Goal: Task Accomplishment & Management: Use online tool/utility

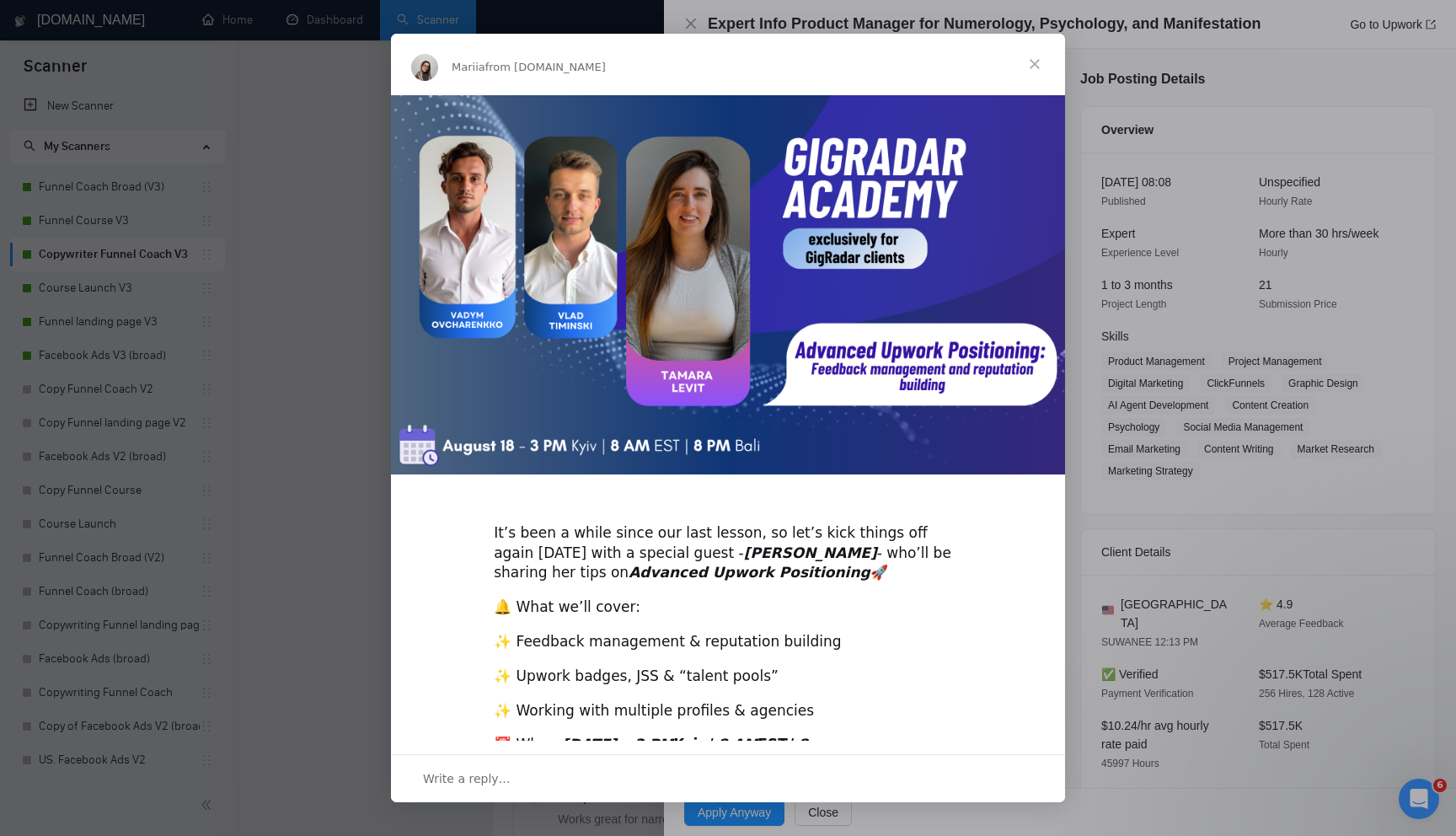
click at [1035, 69] on span "Close" at bounding box center [1034, 64] width 60 height 60
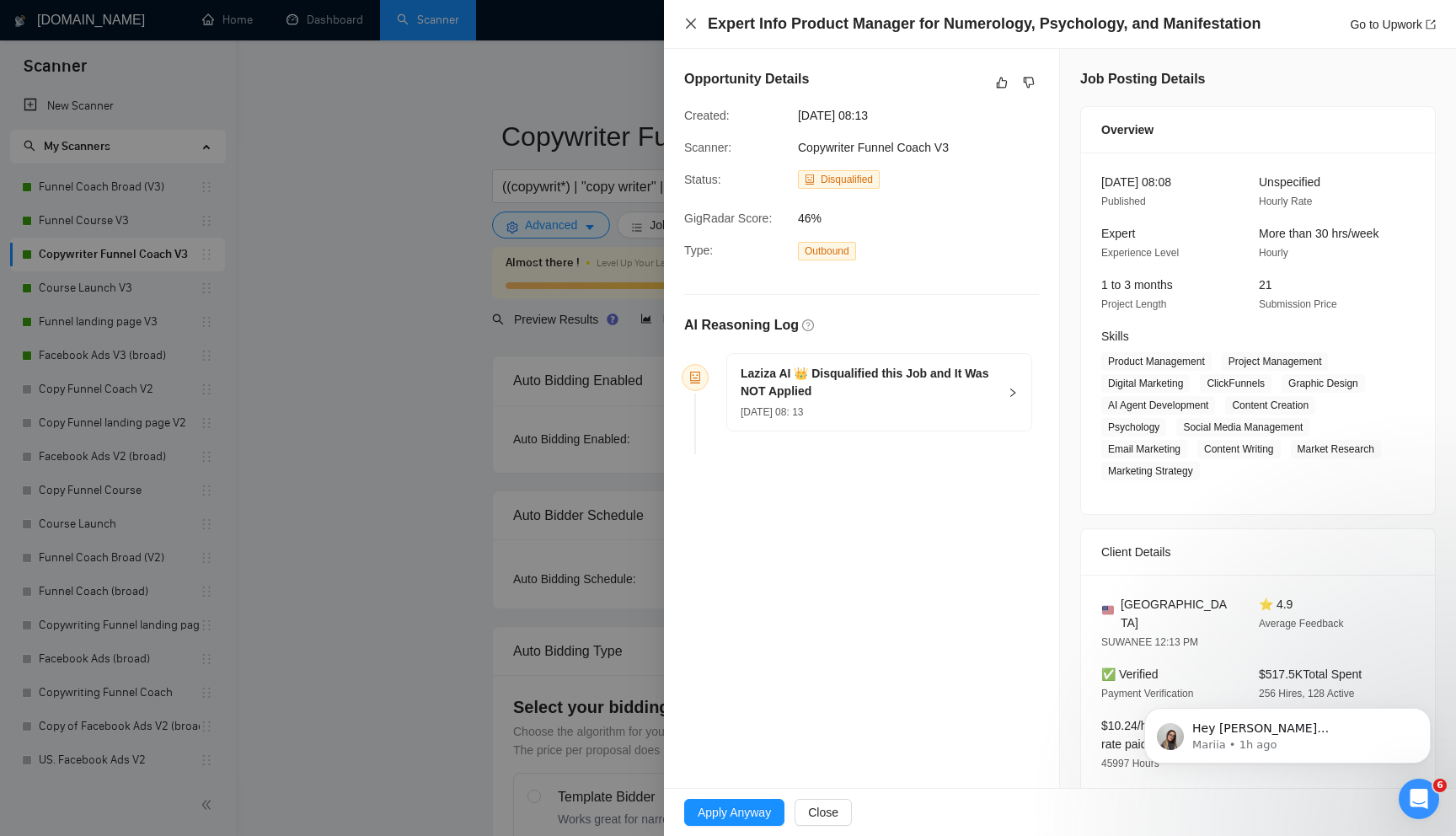
click at [691, 26] on icon "close" at bounding box center [691, 23] width 14 height 14
